Goal: Transaction & Acquisition: Purchase product/service

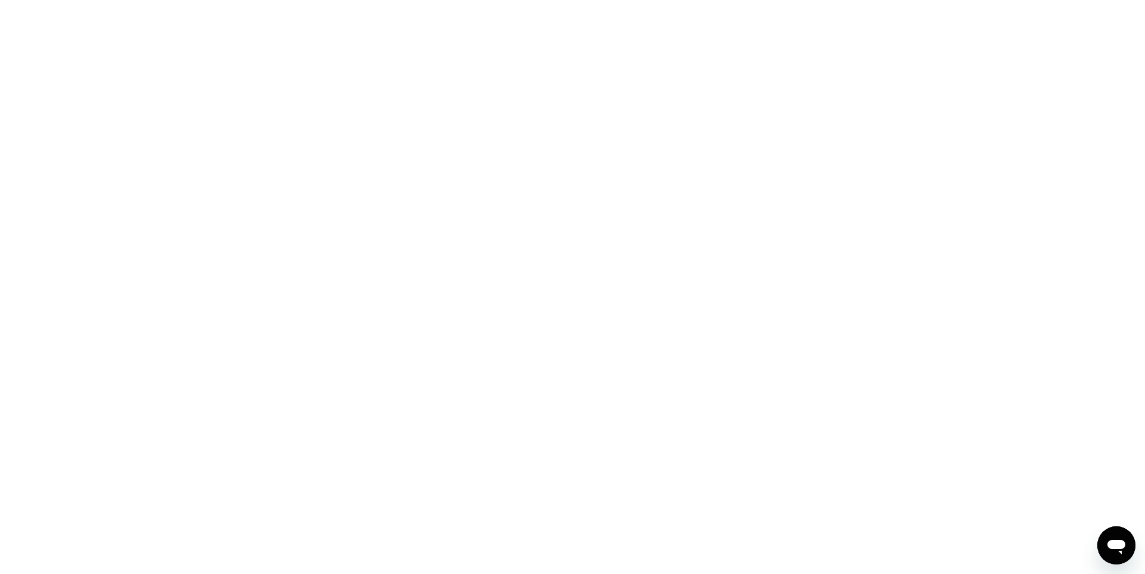
click at [616, 155] on div at bounding box center [572, 287] width 1145 height 574
click at [694, 168] on div at bounding box center [572, 287] width 1145 height 574
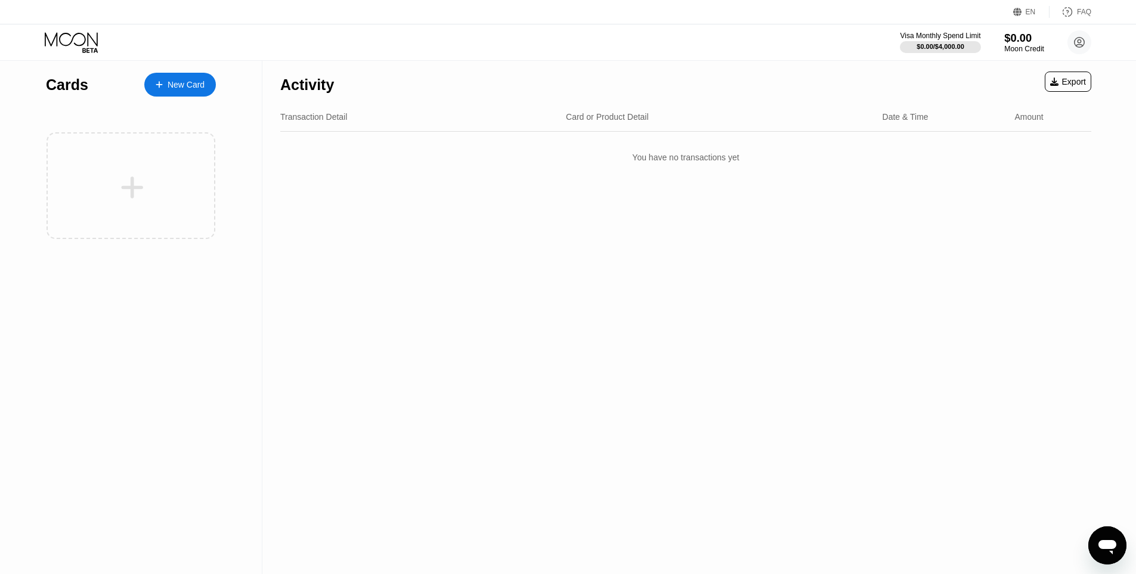
click at [1011, 42] on div "$0.00" at bounding box center [1025, 38] width 40 height 13
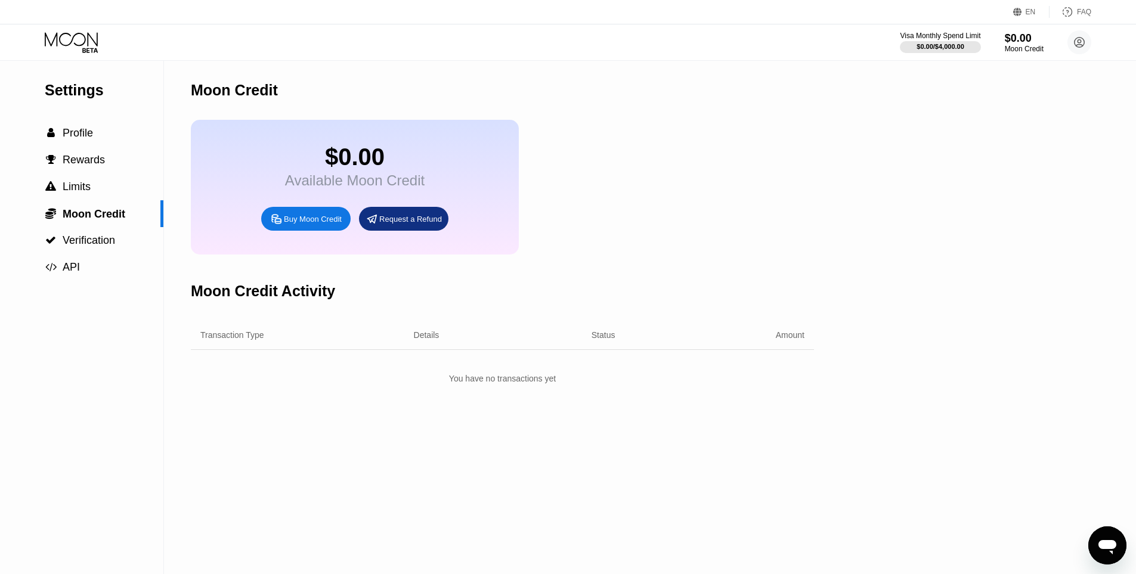
click at [325, 224] on div "Buy Moon Credit" at bounding box center [313, 219] width 58 height 10
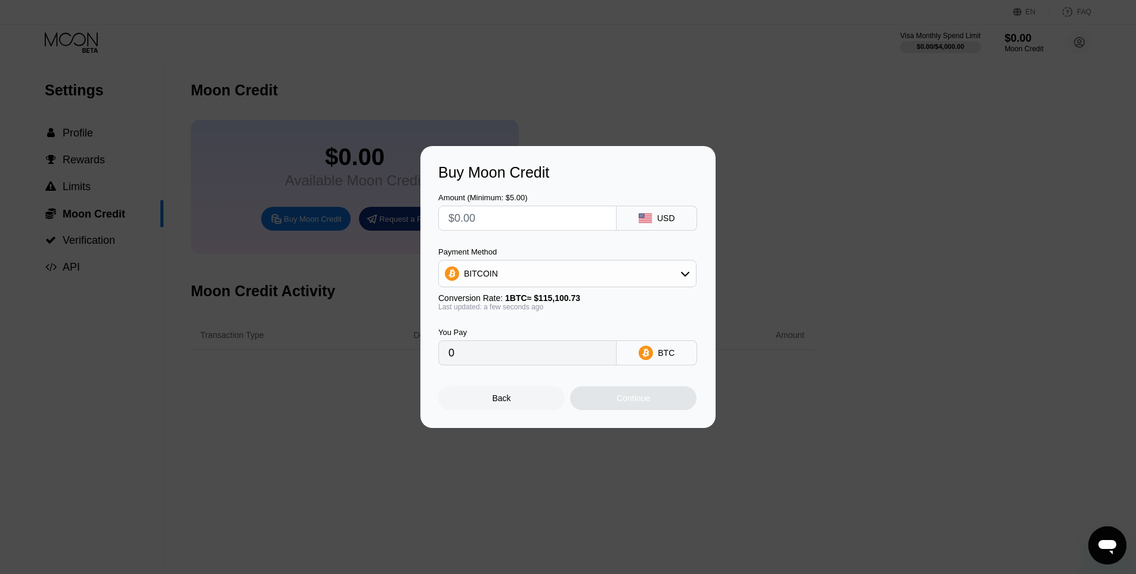
click at [607, 277] on div "BITCOIN" at bounding box center [567, 274] width 257 height 24
click at [552, 327] on div "USDT on TRON" at bounding box center [567, 333] width 251 height 24
type input "0.00"
click at [505, 214] on input "text" at bounding box center [528, 218] width 158 height 24
type input "$5"
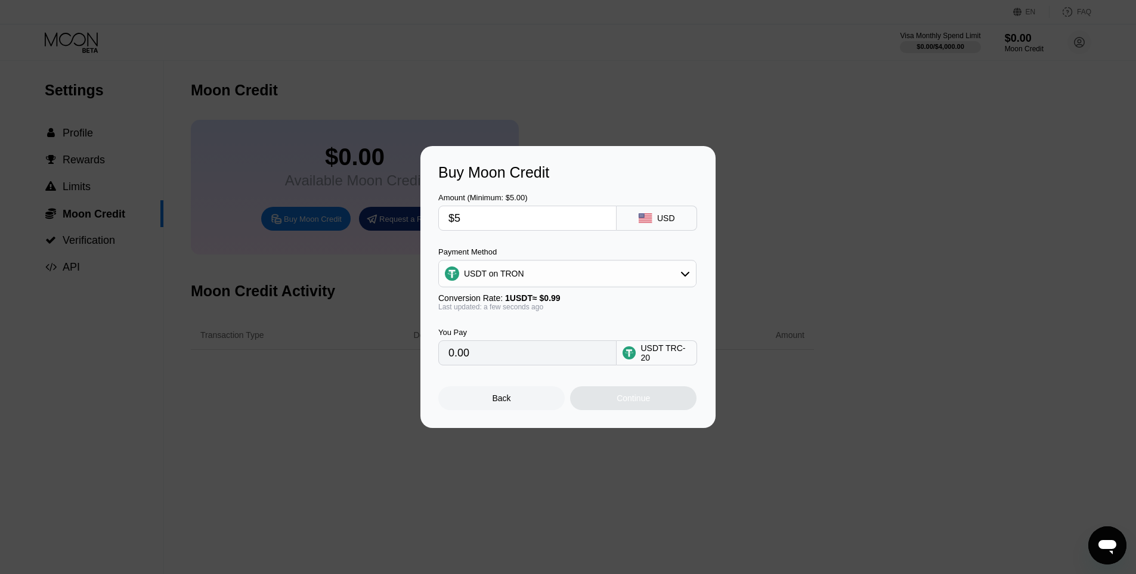
type input "5.05"
type input "$5"
click at [627, 403] on div "Continue" at bounding box center [633, 399] width 33 height 10
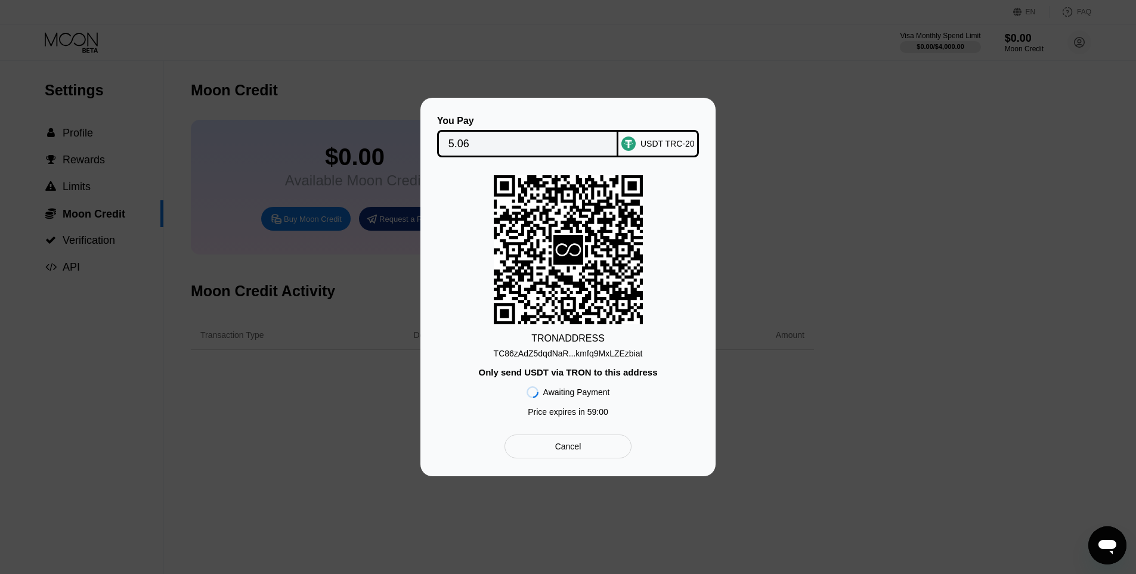
click at [564, 349] on div "TC86zAdZ5dqdNaR...kmfq9MxLZEzbiat" at bounding box center [568, 354] width 149 height 10
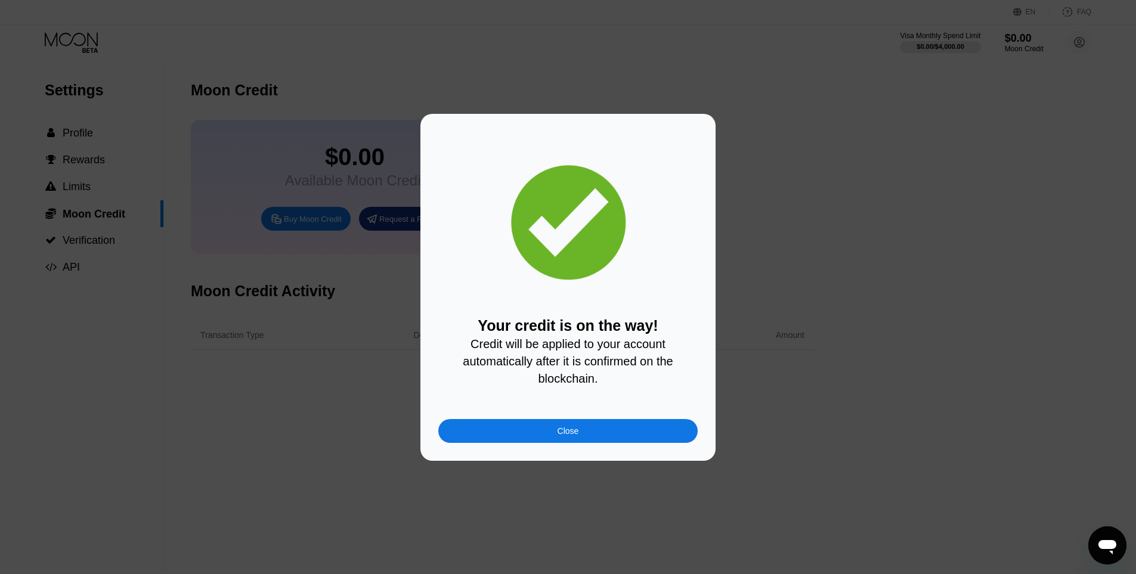
click at [527, 422] on div "Your credit is on the way! Credit will be applied to your account automatically…" at bounding box center [567, 287] width 259 height 311
click at [529, 425] on div "Close" at bounding box center [567, 431] width 259 height 24
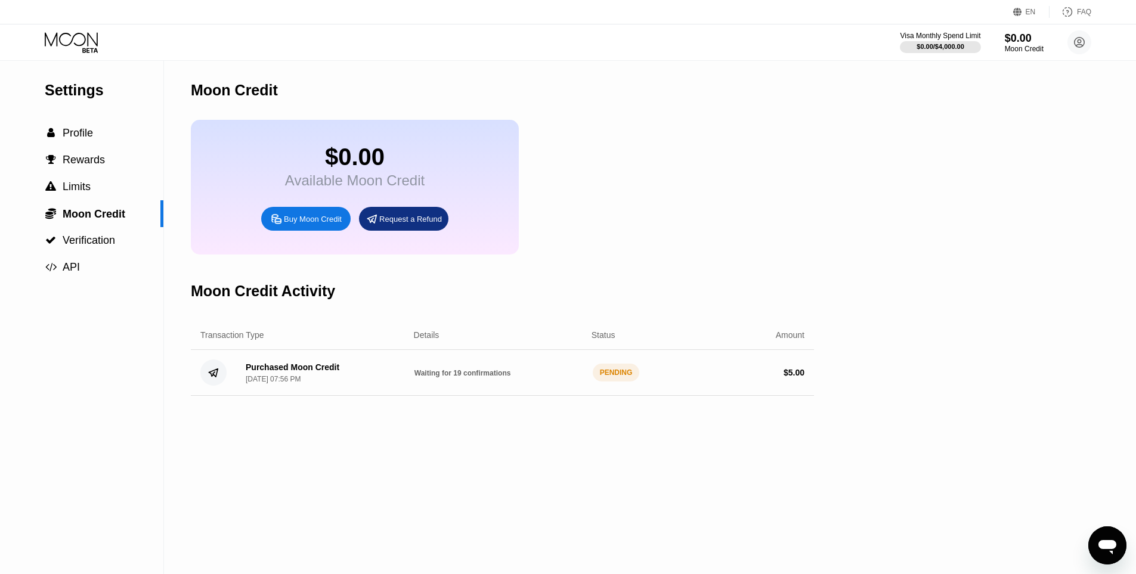
click at [540, 9] on div "EN Language Select an item Save FAQ" at bounding box center [568, 12] width 1136 height 24
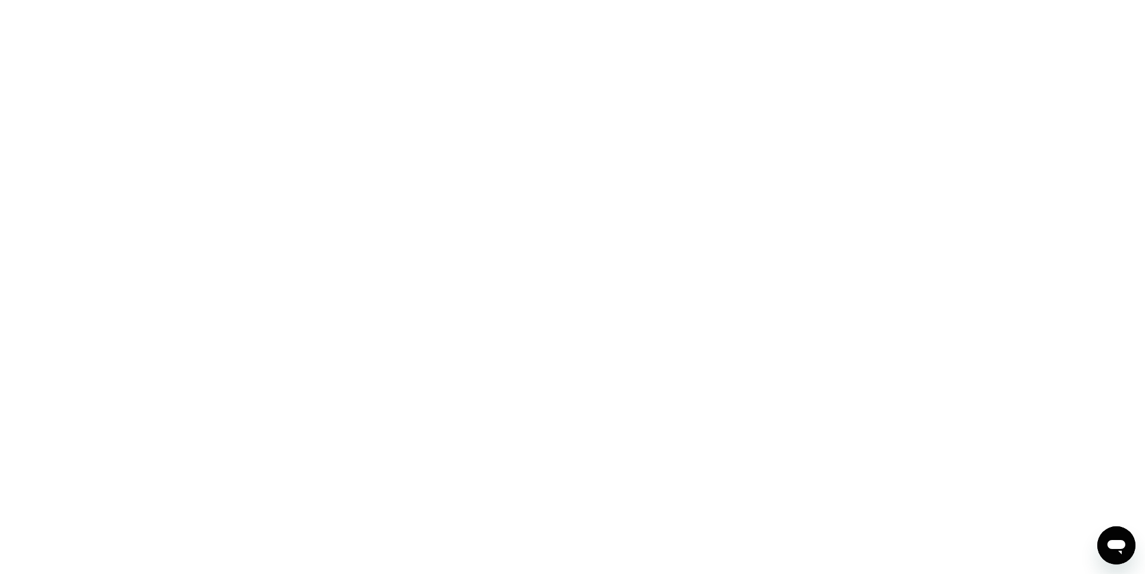
click at [359, 335] on div at bounding box center [572, 287] width 1145 height 574
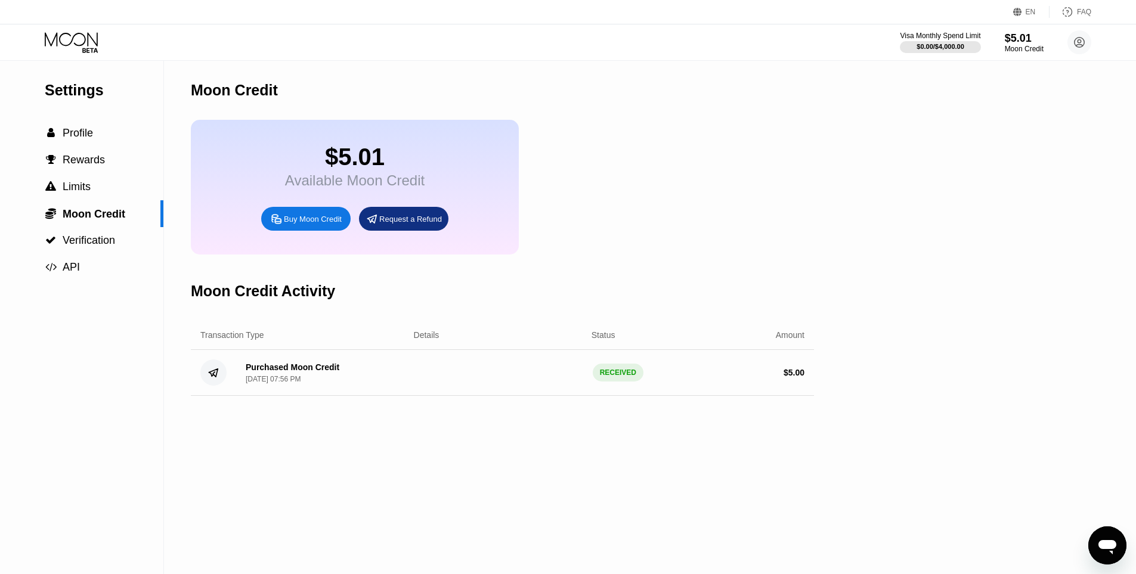
click at [73, 47] on icon at bounding box center [72, 42] width 55 height 21
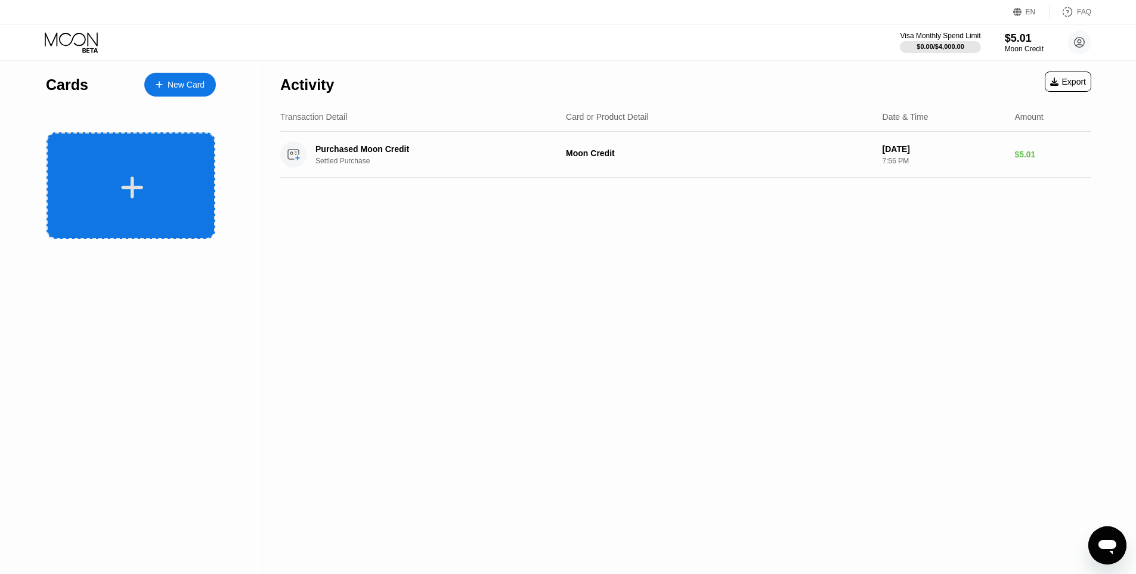
click at [140, 161] on div at bounding box center [131, 185] width 169 height 107
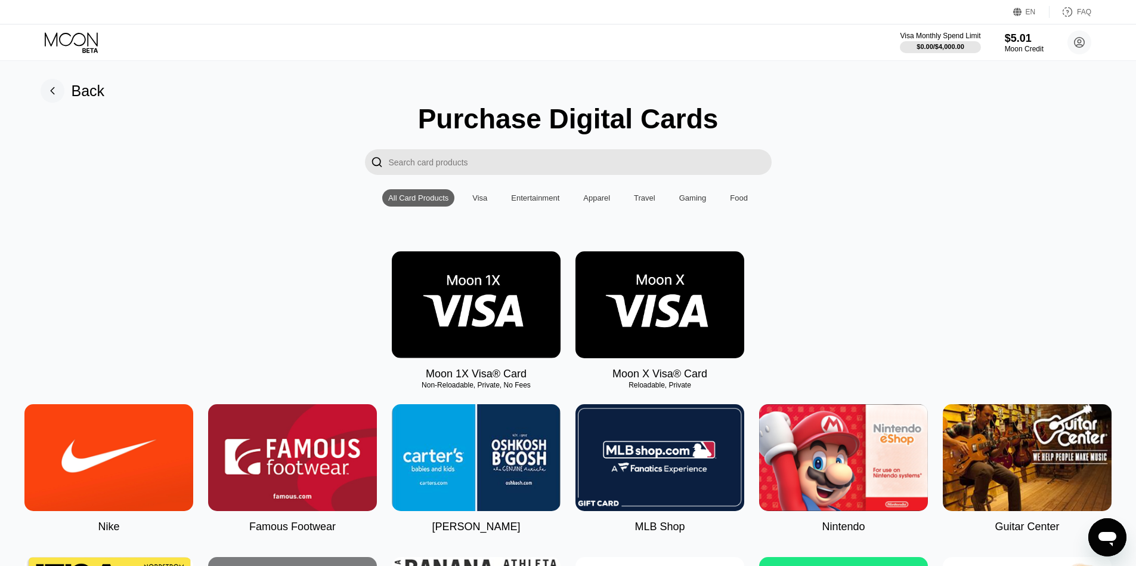
click at [678, 330] on img at bounding box center [660, 304] width 169 height 107
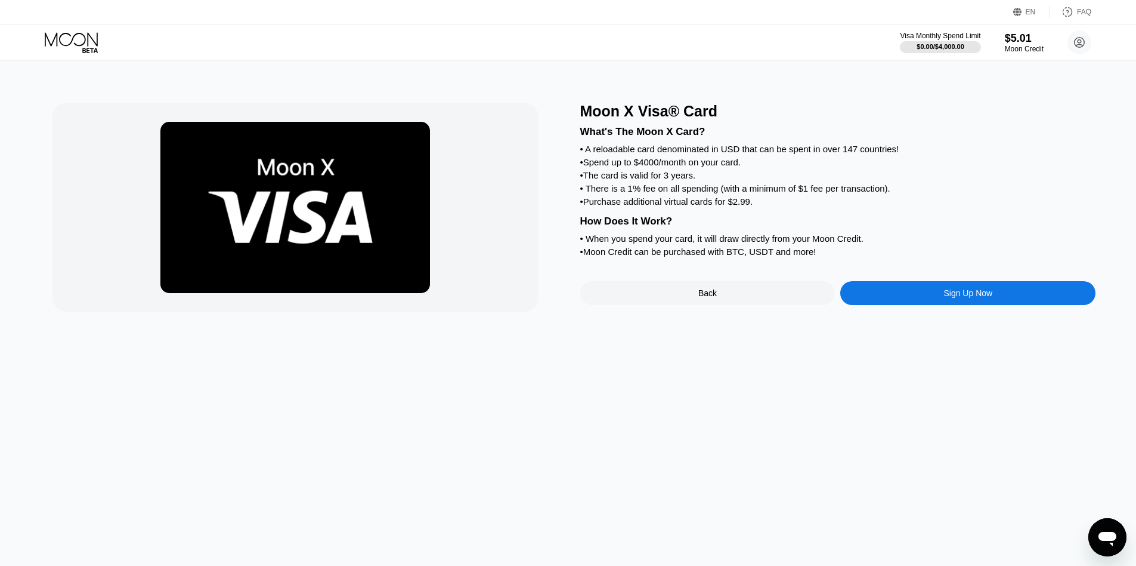
click at [948, 298] on div "Sign Up Now" at bounding box center [968, 293] width 49 height 10
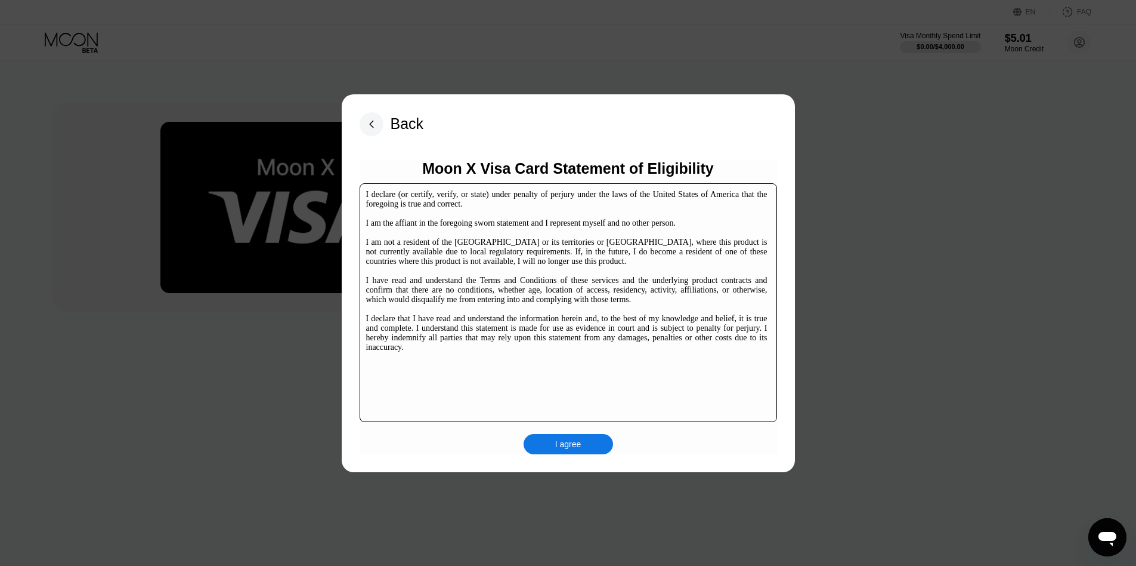
click at [557, 452] on div "I agree" at bounding box center [568, 444] width 89 height 20
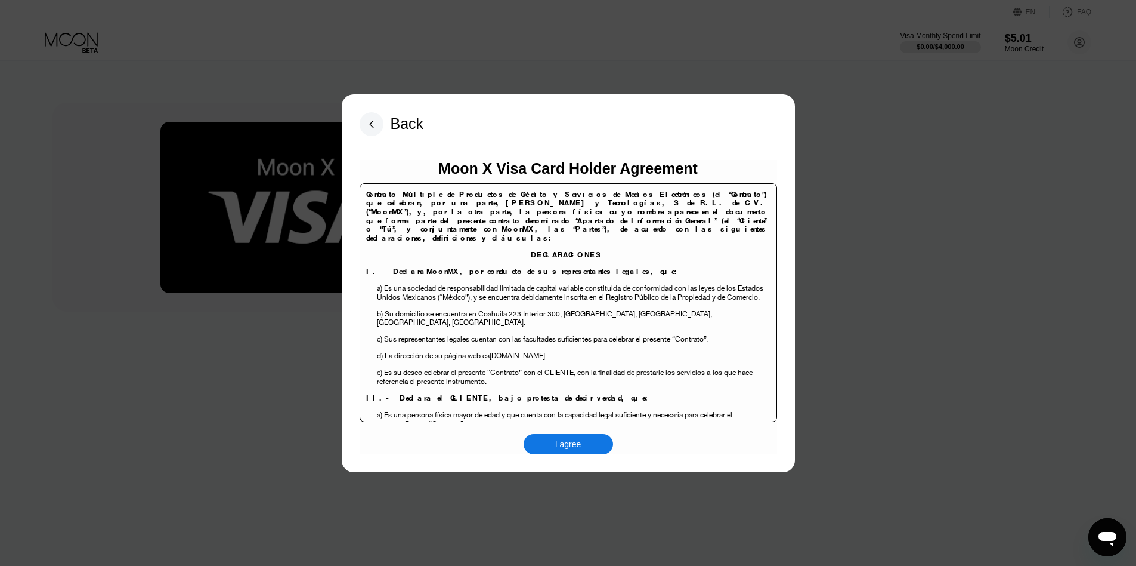
click at [578, 445] on div "I agree" at bounding box center [568, 443] width 26 height 11
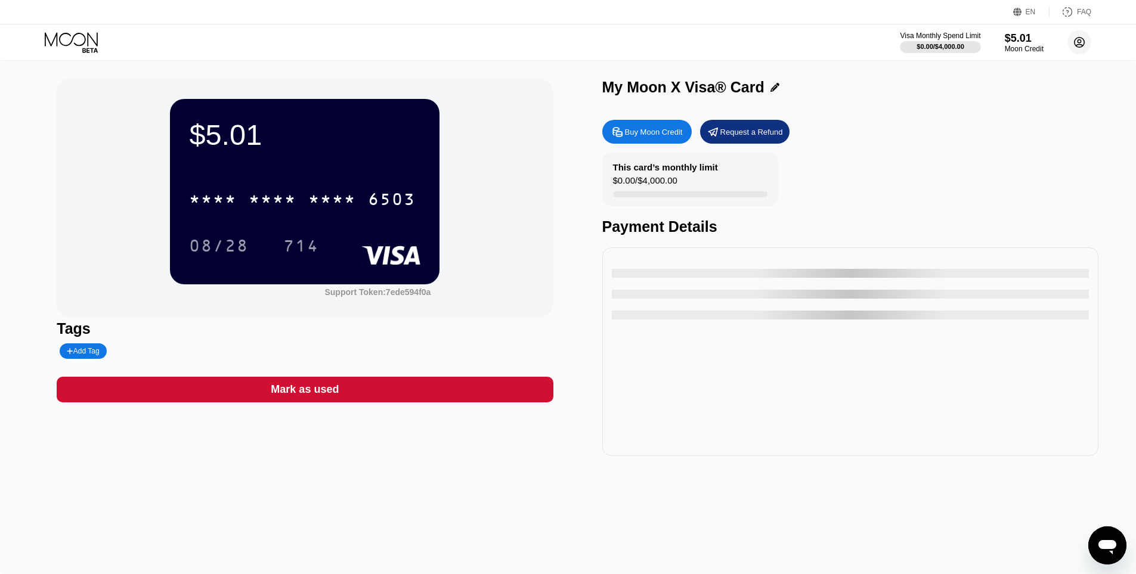
click at [1078, 44] on circle at bounding box center [1080, 42] width 24 height 24
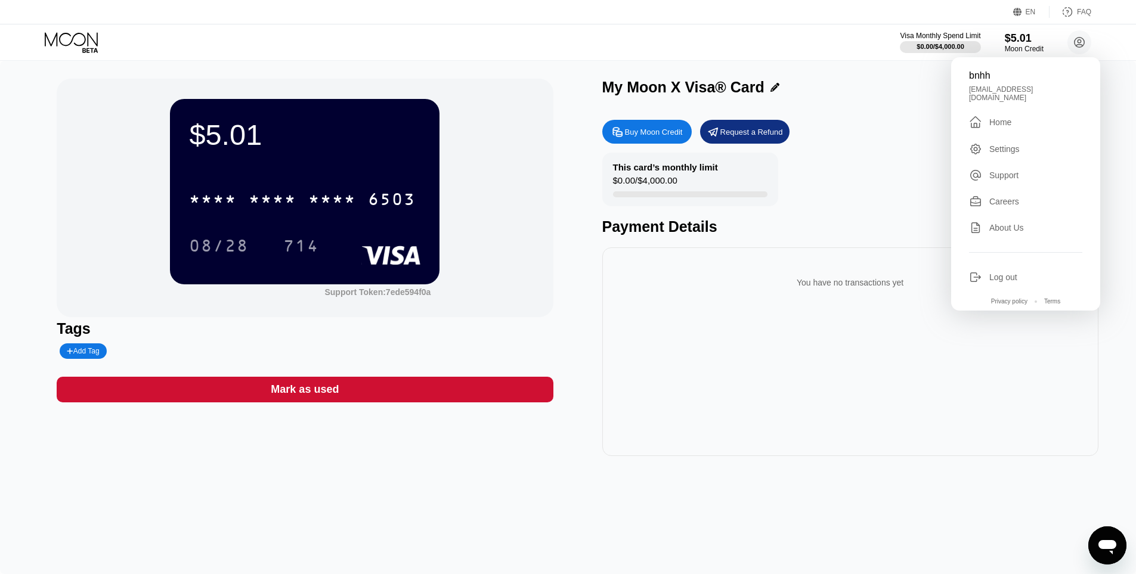
click at [1002, 92] on div "[EMAIL_ADDRESS][DOMAIN_NAME]" at bounding box center [1025, 93] width 113 height 17
click at [619, 82] on div "My Moon X Visa® Card" at bounding box center [683, 87] width 162 height 17
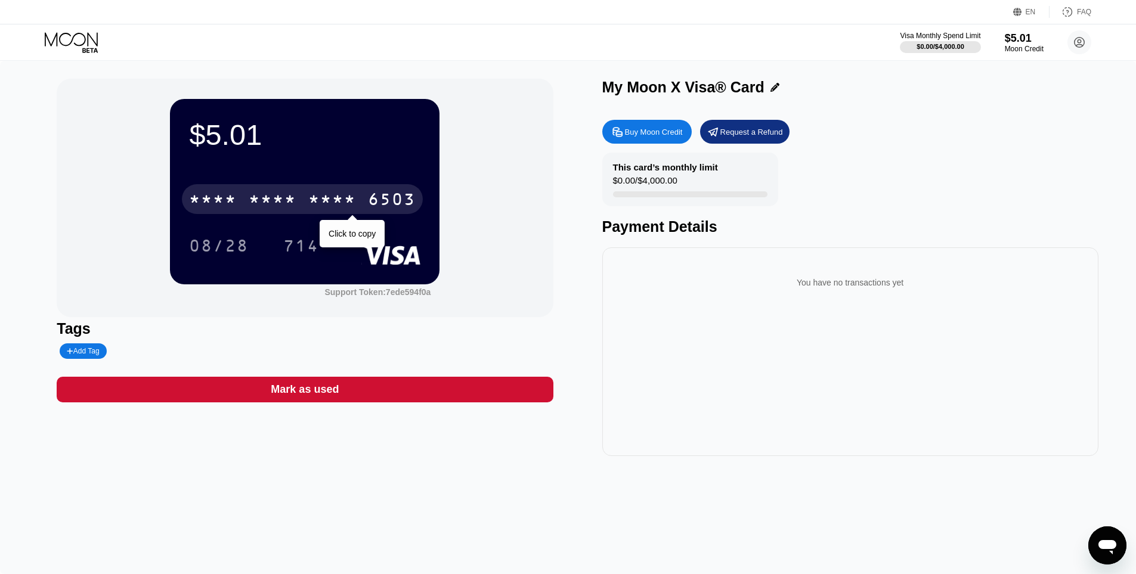
click at [315, 188] on div "* * * * * * * * * * * * 6503" at bounding box center [302, 199] width 241 height 30
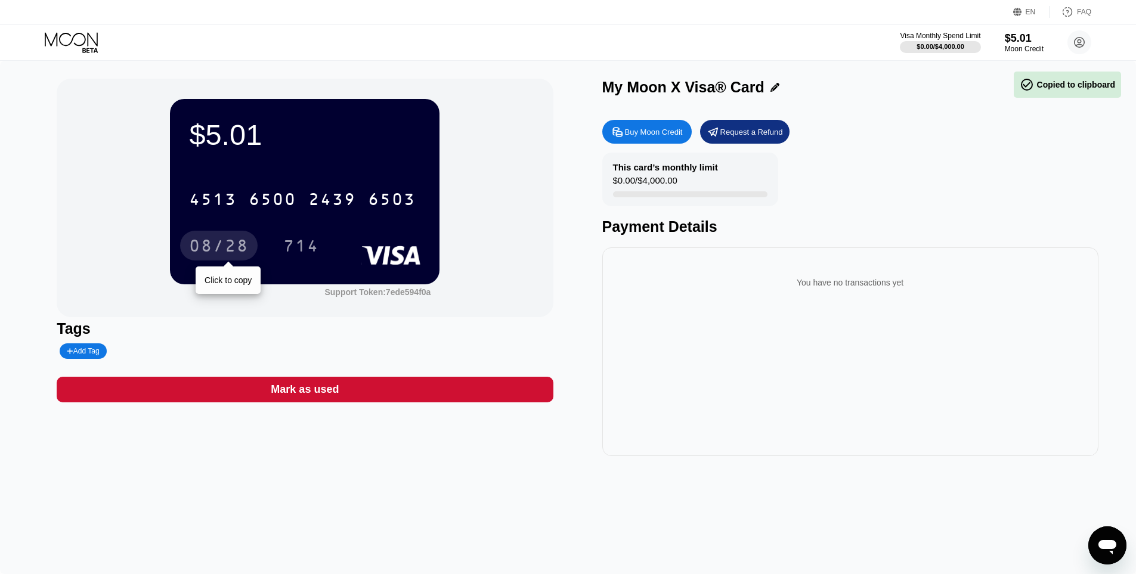
click at [224, 248] on div "08/28" at bounding box center [219, 247] width 60 height 19
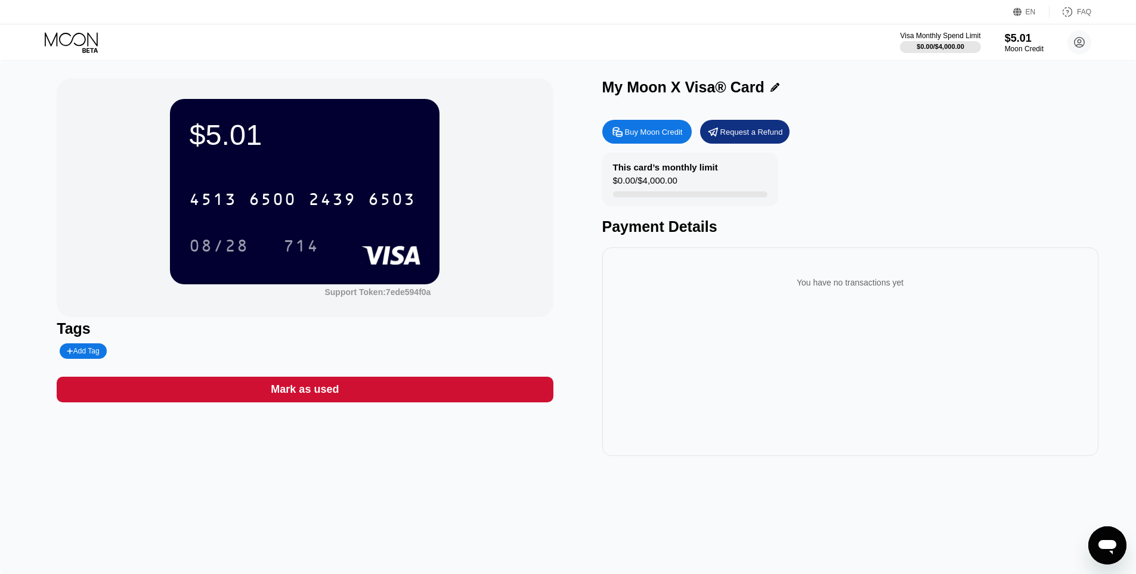
drag, startPoint x: 305, startPoint y: 251, endPoint x: 325, endPoint y: 251, distance: 19.7
click at [305, 250] on div "714" at bounding box center [301, 247] width 36 height 19
